Goal: Communication & Community: Answer question/provide support

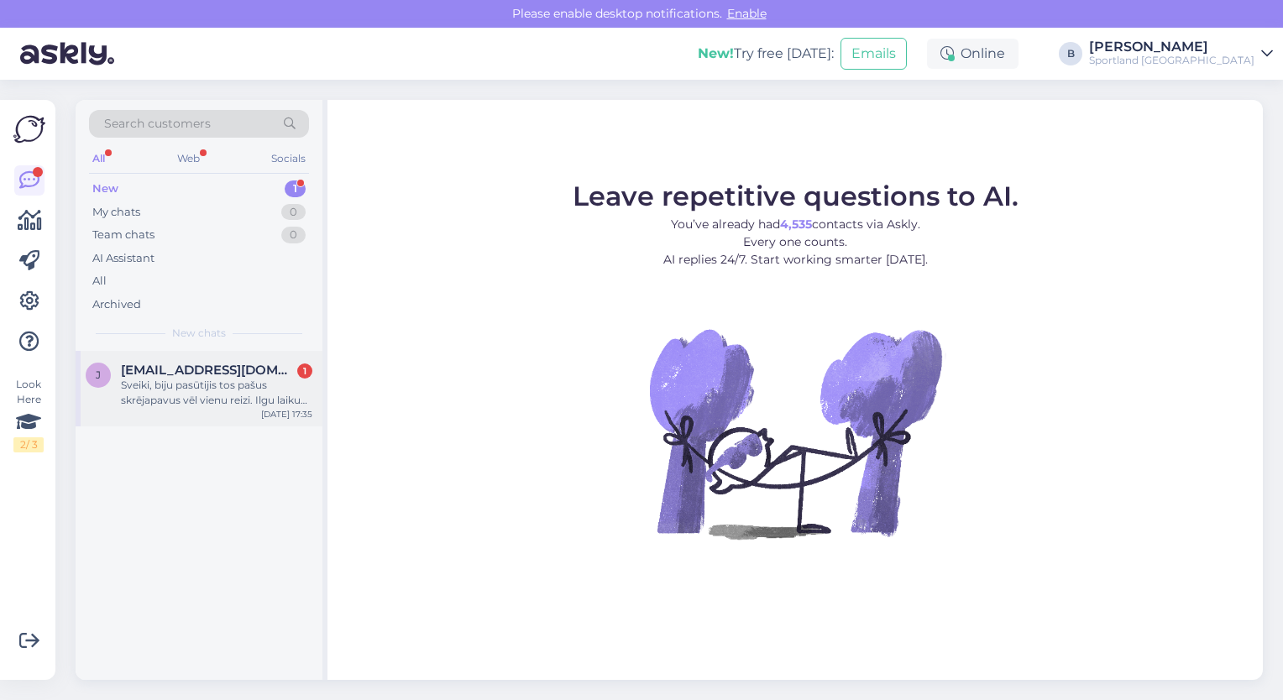
click at [192, 367] on span "[EMAIL_ADDRESS][DOMAIN_NAME]" at bounding box center [208, 370] width 175 height 15
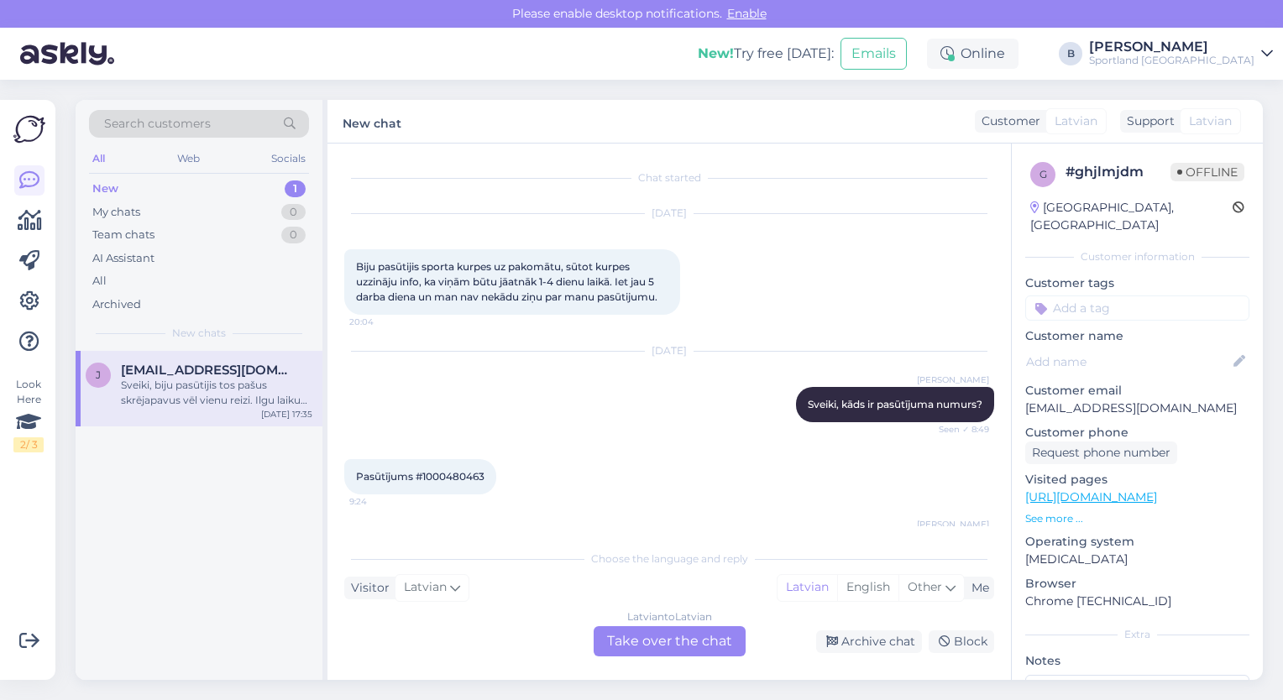
scroll to position [503, 0]
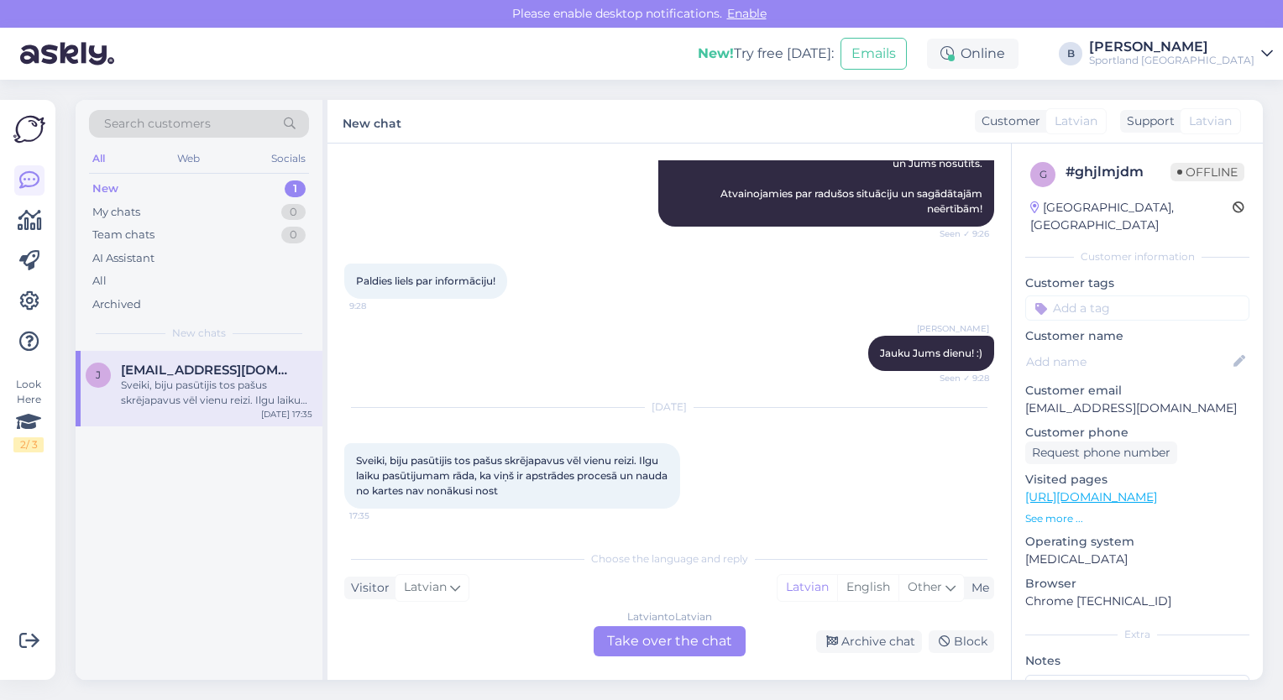
click at [651, 640] on div "Latvian to Latvian Take over the chat" at bounding box center [670, 641] width 152 height 30
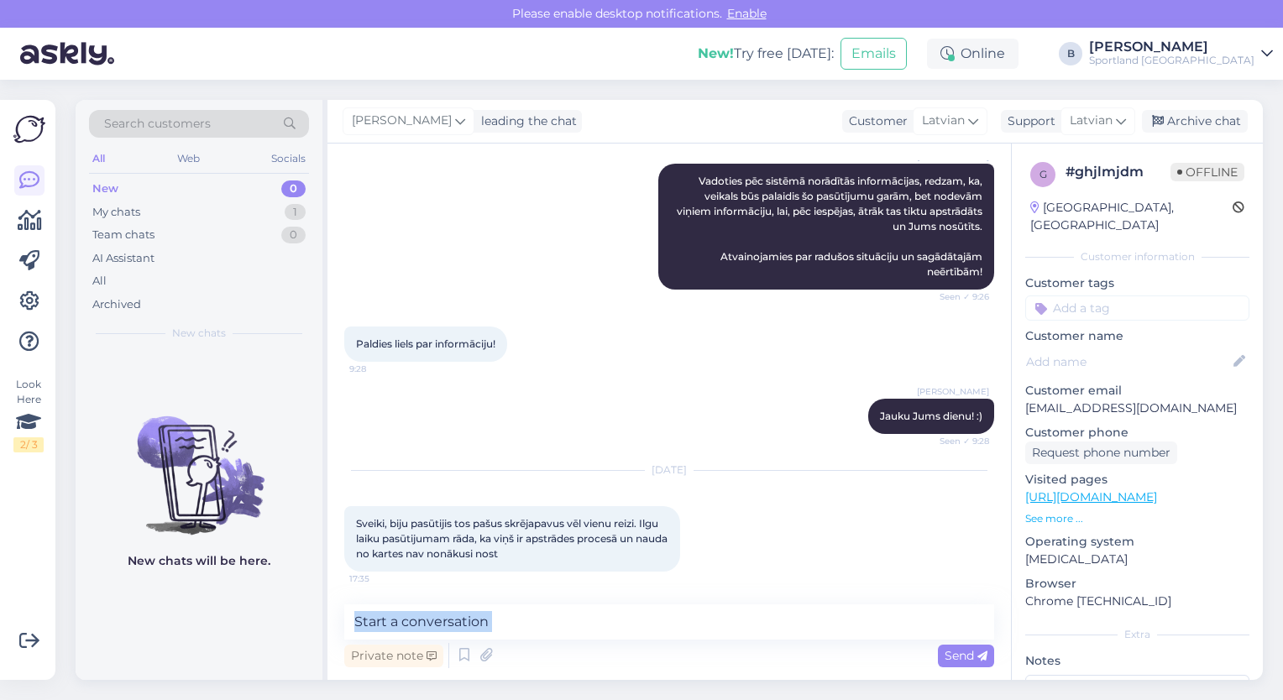
drag, startPoint x: 651, startPoint y: 640, endPoint x: 644, endPoint y: 630, distance: 12.1
click at [644, 630] on div "Private note Send" at bounding box center [669, 637] width 650 height 67
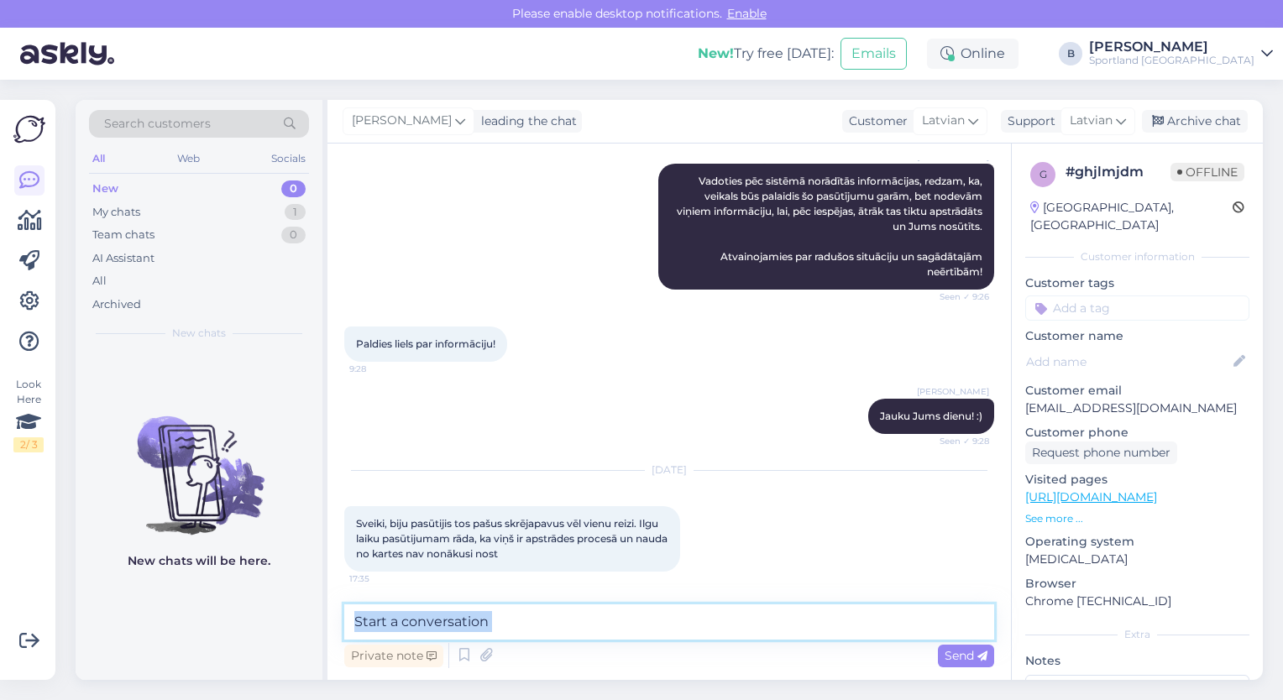
click at [644, 630] on textarea at bounding box center [669, 621] width 650 height 35
type textarea "Sveiki"
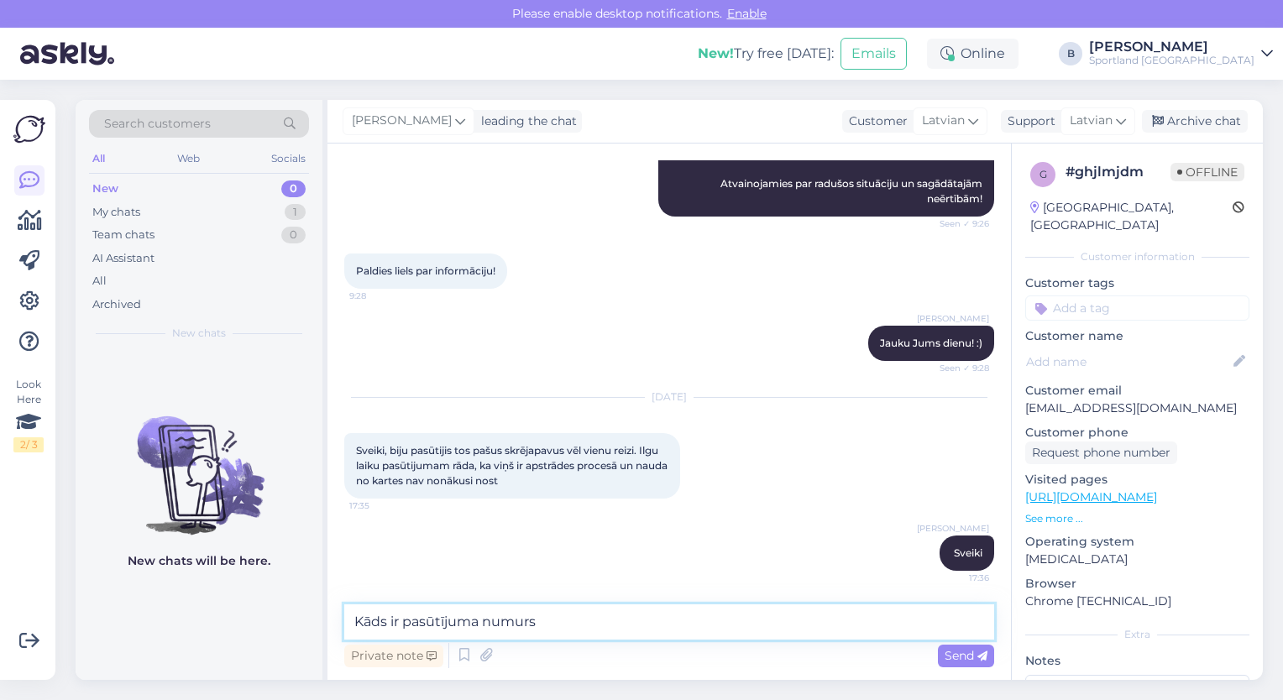
type textarea "Kāds ir pasūtījuma numurs?"
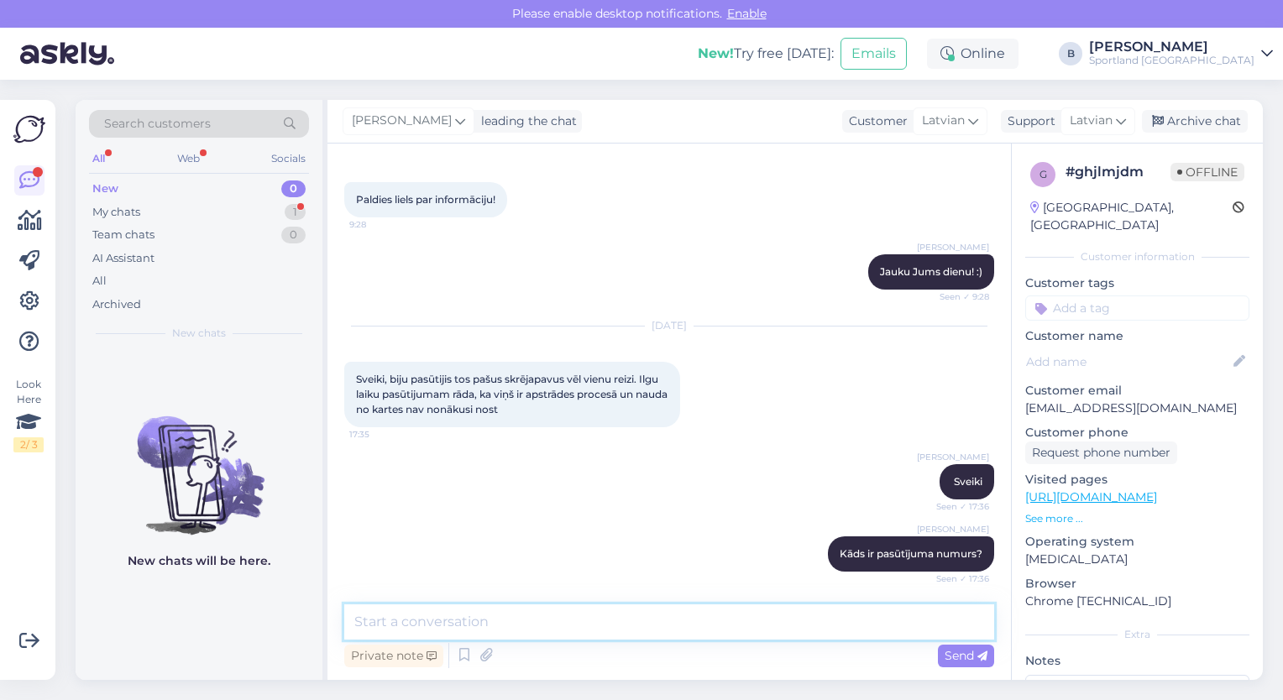
scroll to position [657, 0]
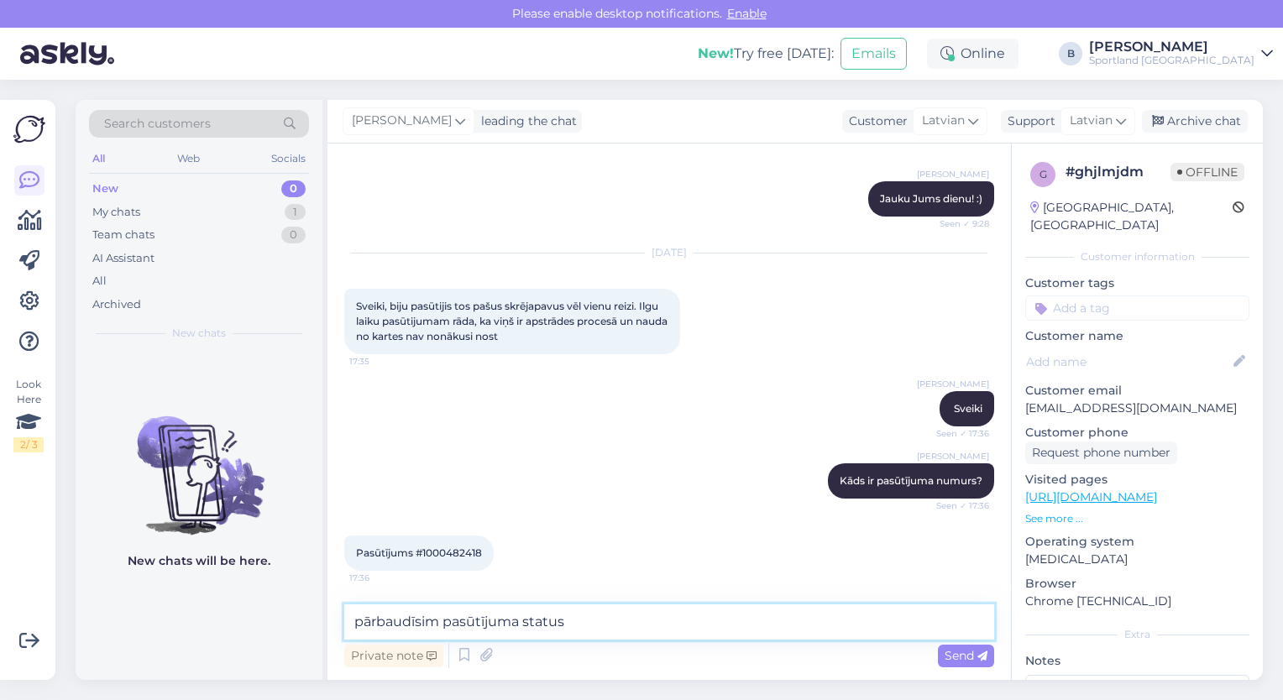
type textarea "pārbaudīsim pasūtījuma statusu"
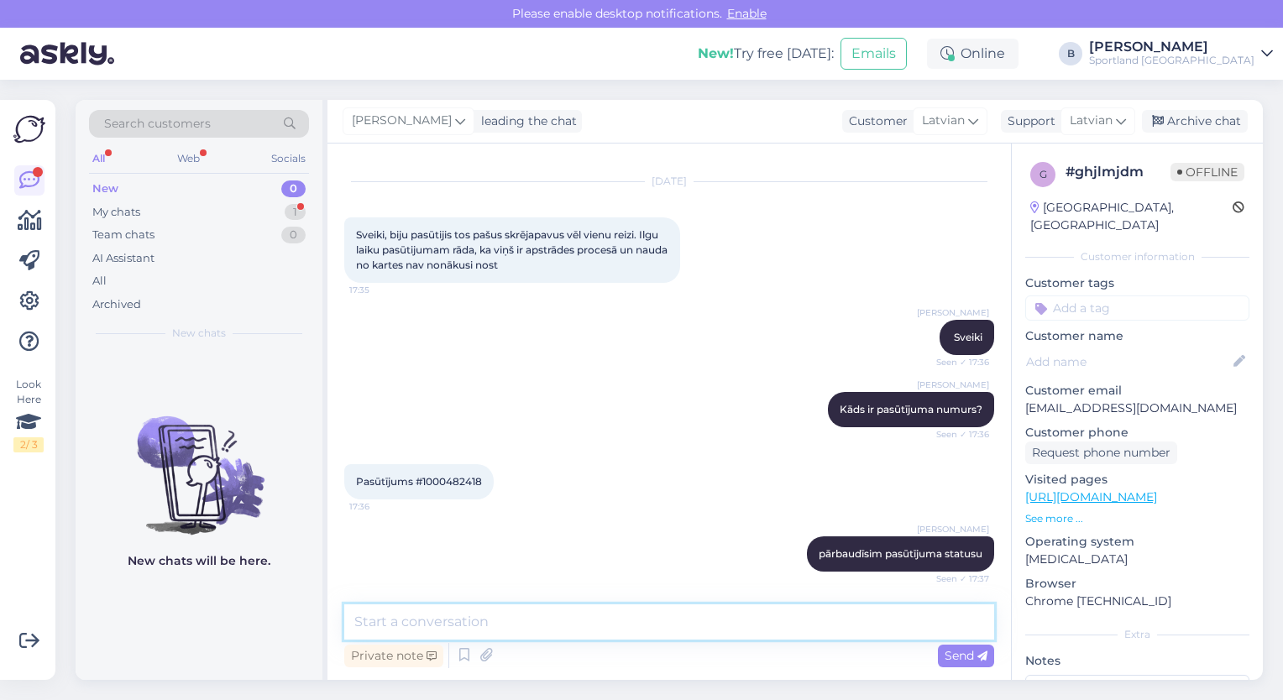
scroll to position [802, 0]
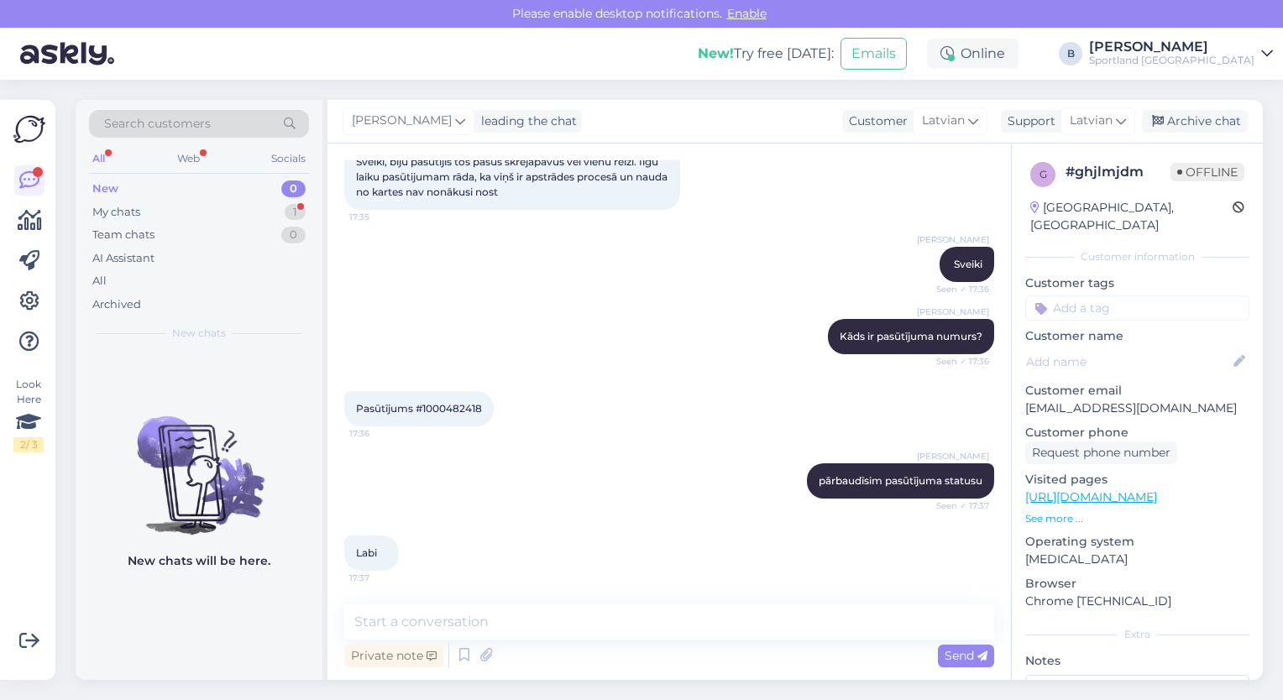
click at [455, 407] on span "Pasūtījums #1000482418" at bounding box center [419, 408] width 126 height 13
copy div "1000482418 17:36"
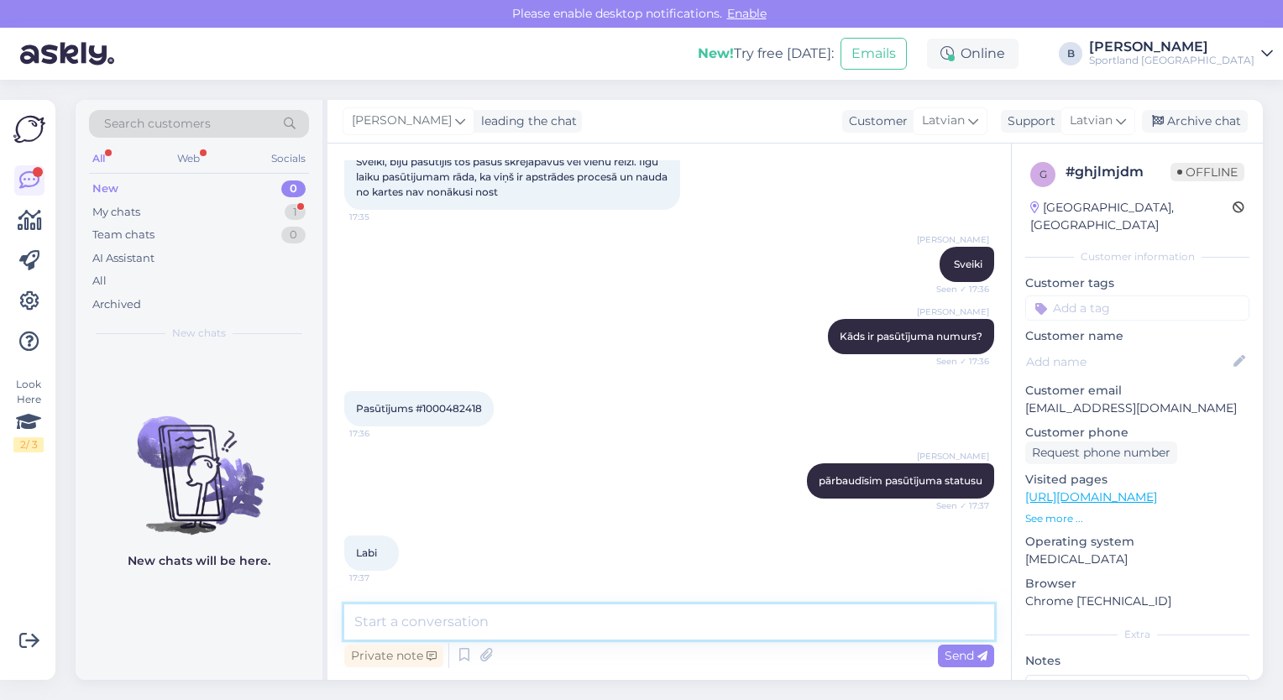
click at [484, 620] on textarea at bounding box center [669, 621] width 650 height 35
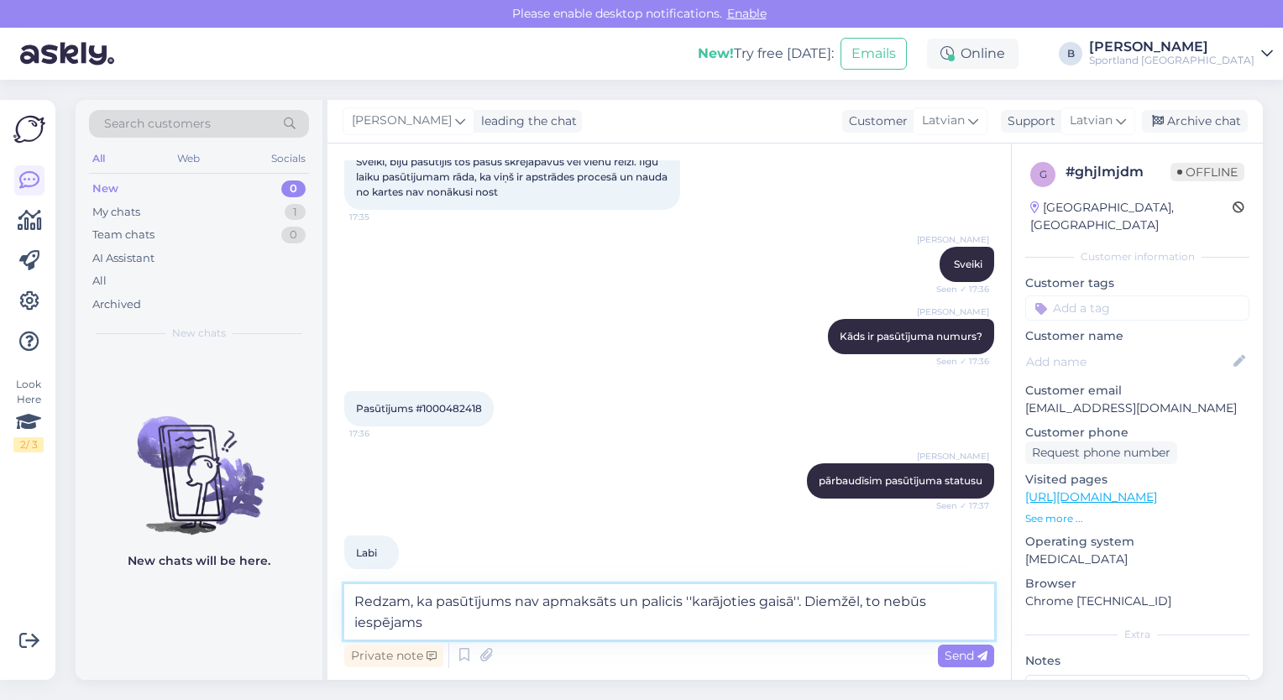
scroll to position [819, 0]
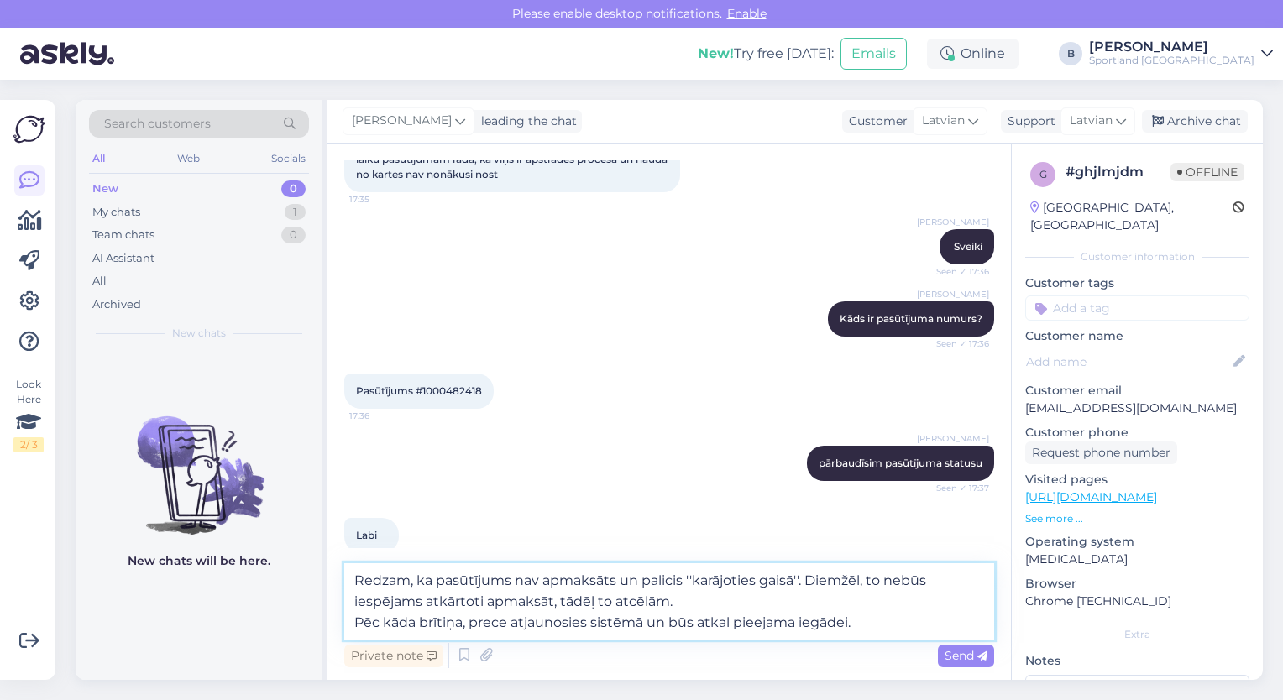
type textarea "Redzam, ka pasūtījums nav apmaksāts un palicis ''karājoties gaisā''. Diemžēl, t…"
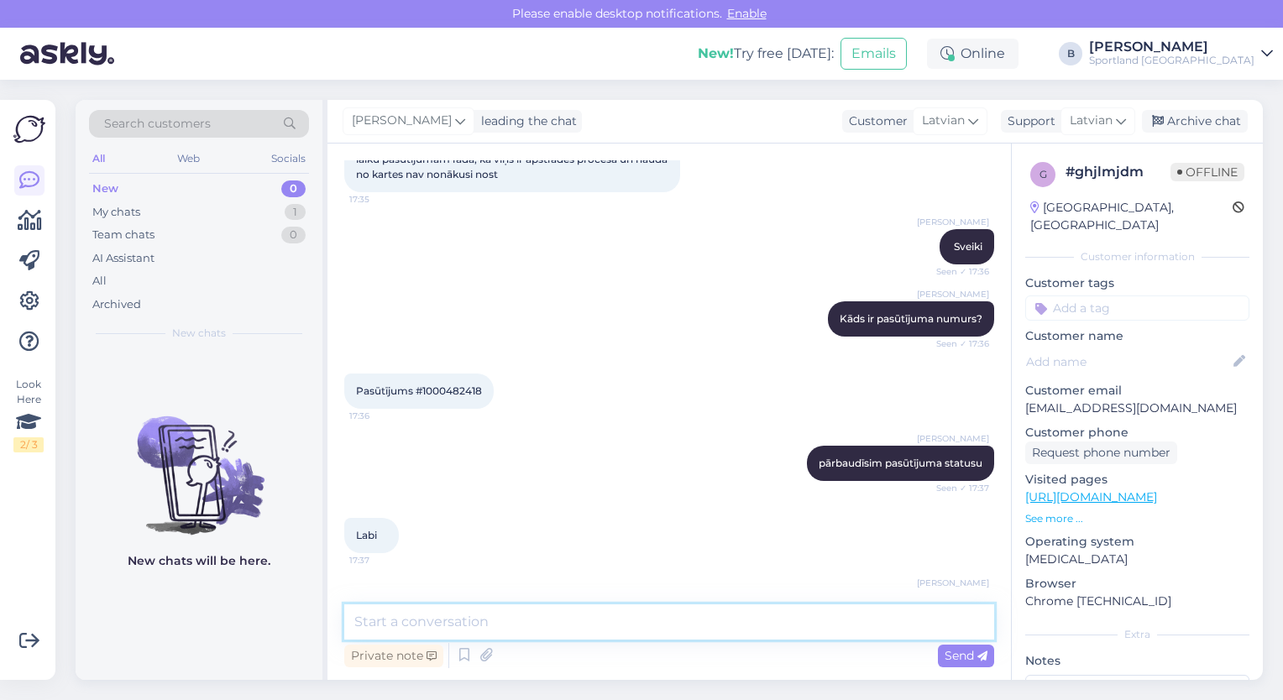
scroll to position [934, 0]
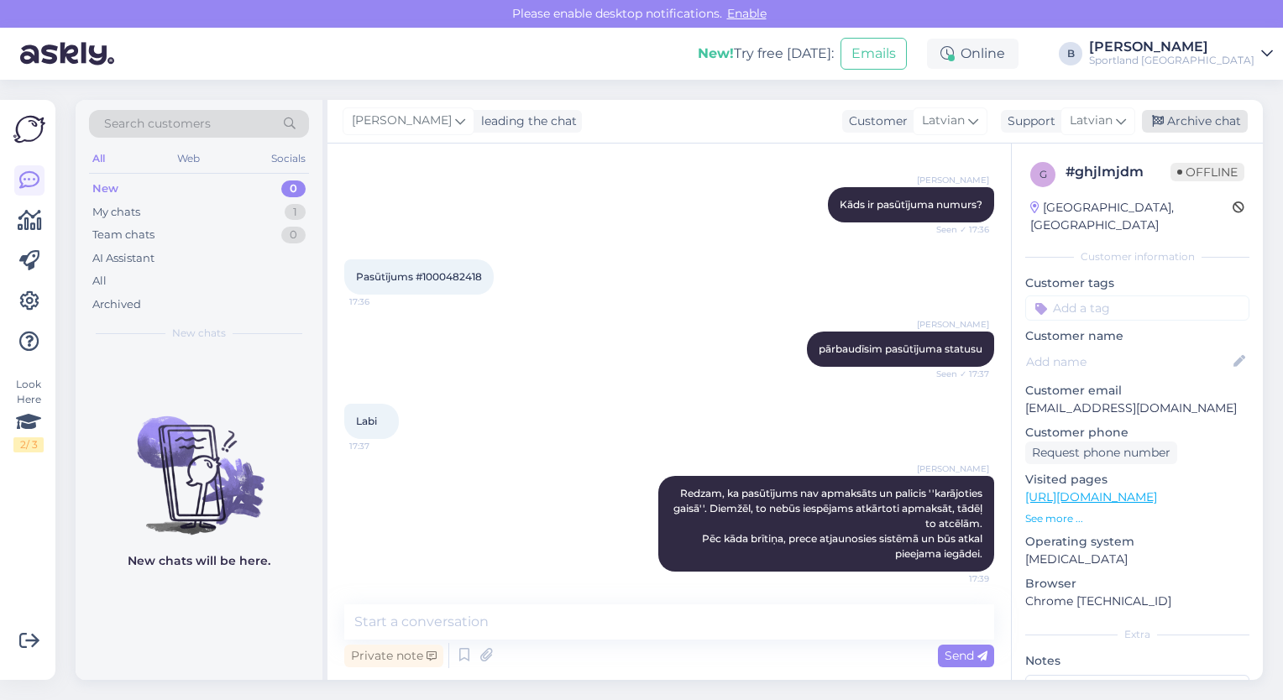
click at [1185, 121] on div "Archive chat" at bounding box center [1195, 121] width 106 height 23
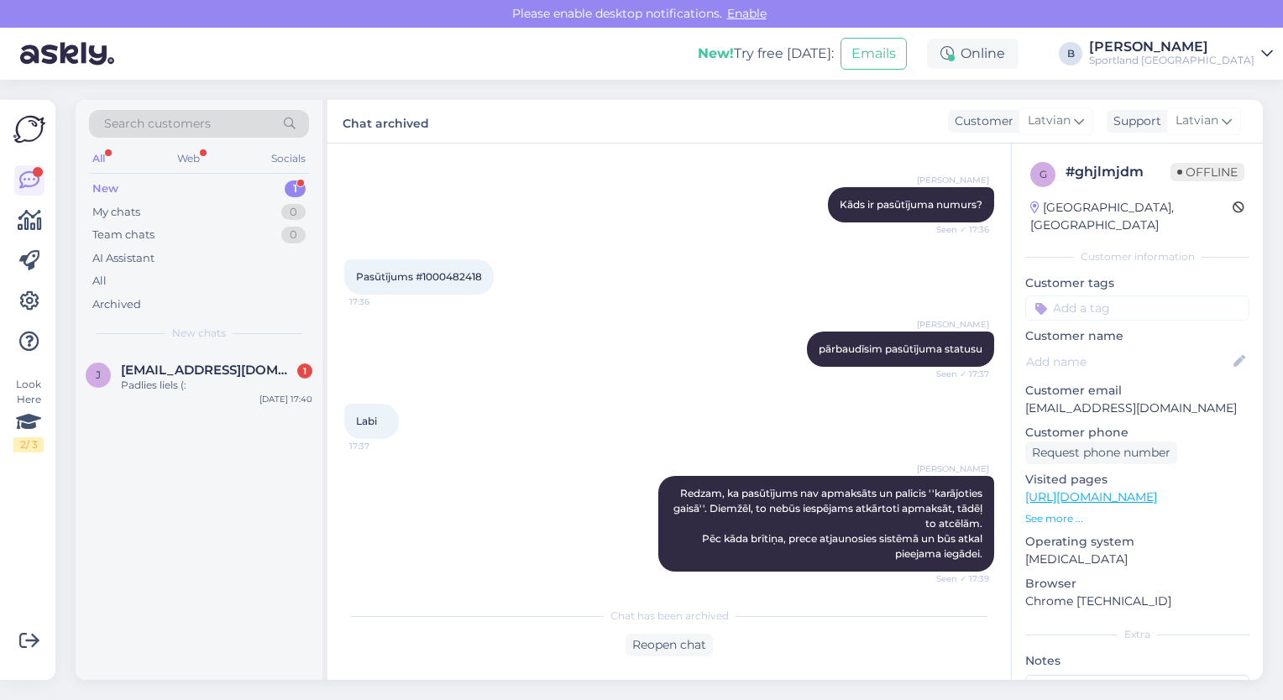
scroll to position [1012, 0]
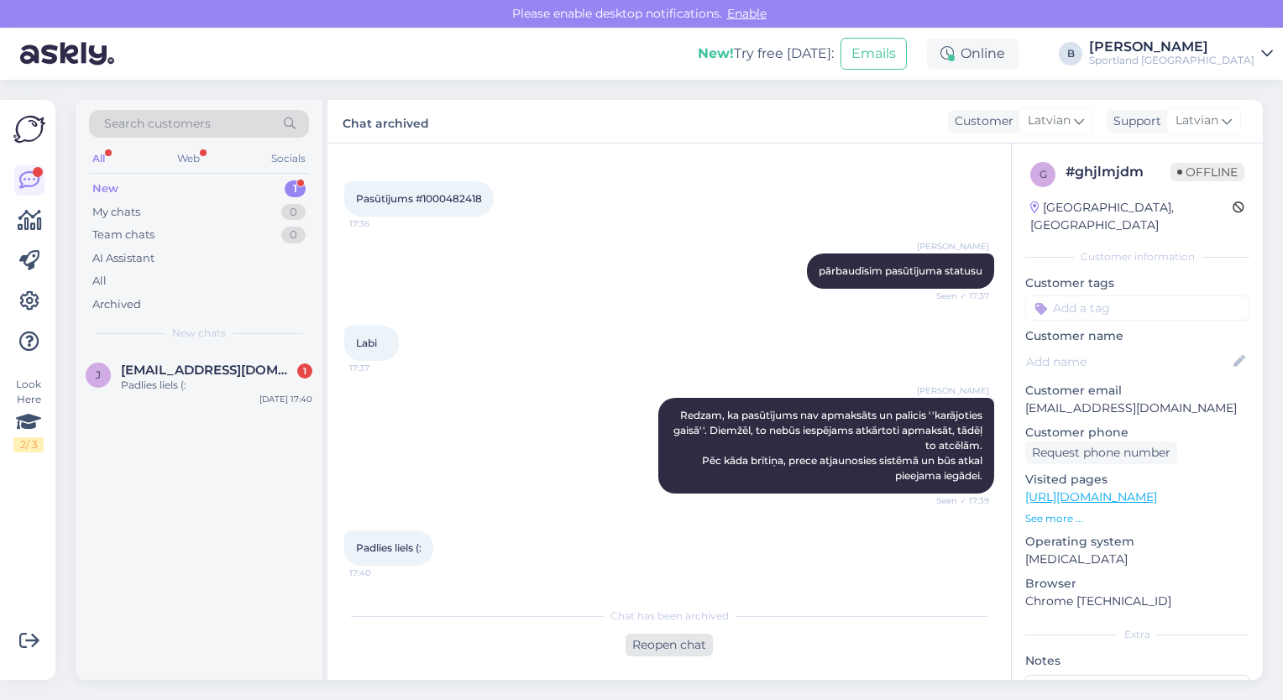
click at [659, 651] on div "Reopen chat" at bounding box center [668, 645] width 87 height 23
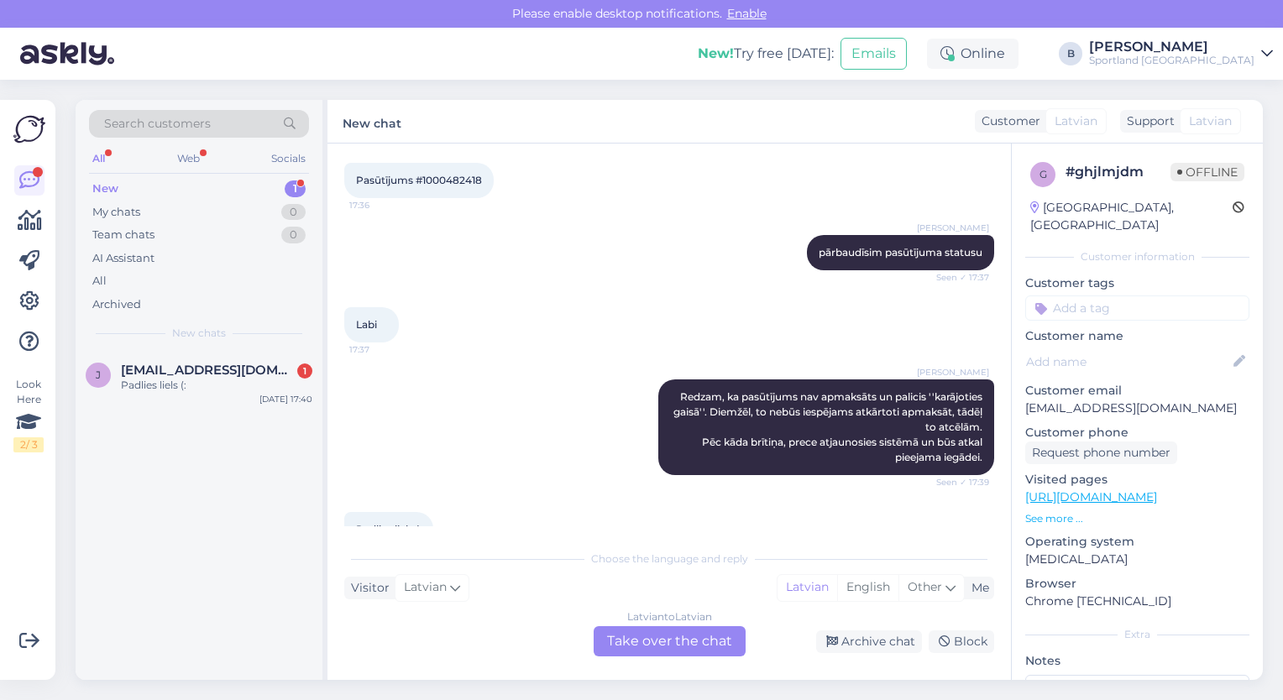
click at [633, 643] on div "Latvian to Latvian Take over the chat" at bounding box center [670, 641] width 152 height 30
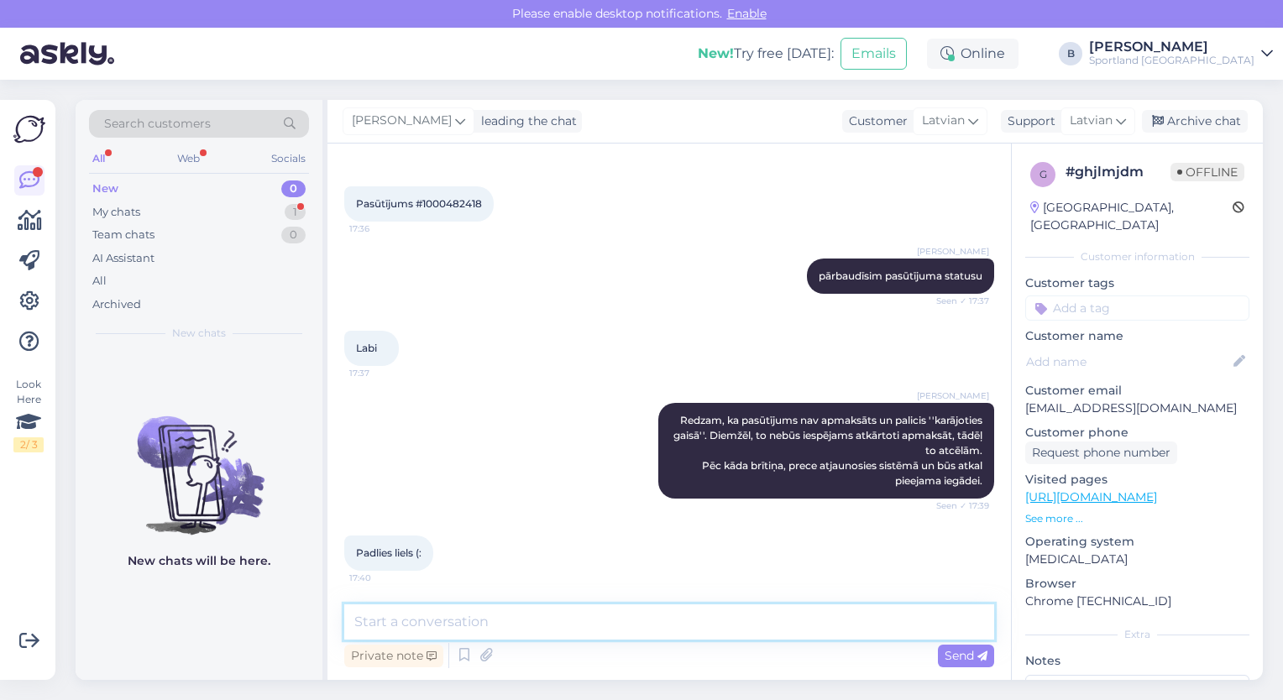
click at [657, 626] on textarea at bounding box center [669, 621] width 650 height 35
type textarea "Jauku Jums dienu! :)"
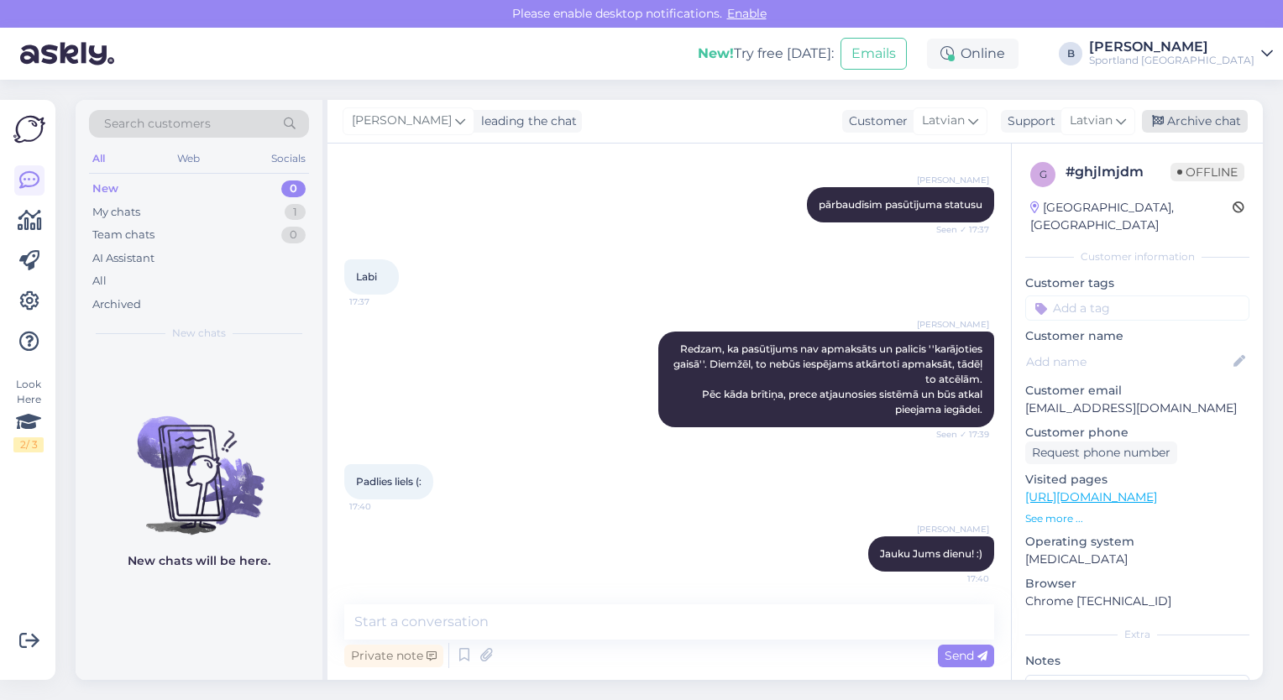
click at [1228, 122] on div "Archive chat" at bounding box center [1195, 121] width 106 height 23
